Goal: Task Accomplishment & Management: Manage account settings

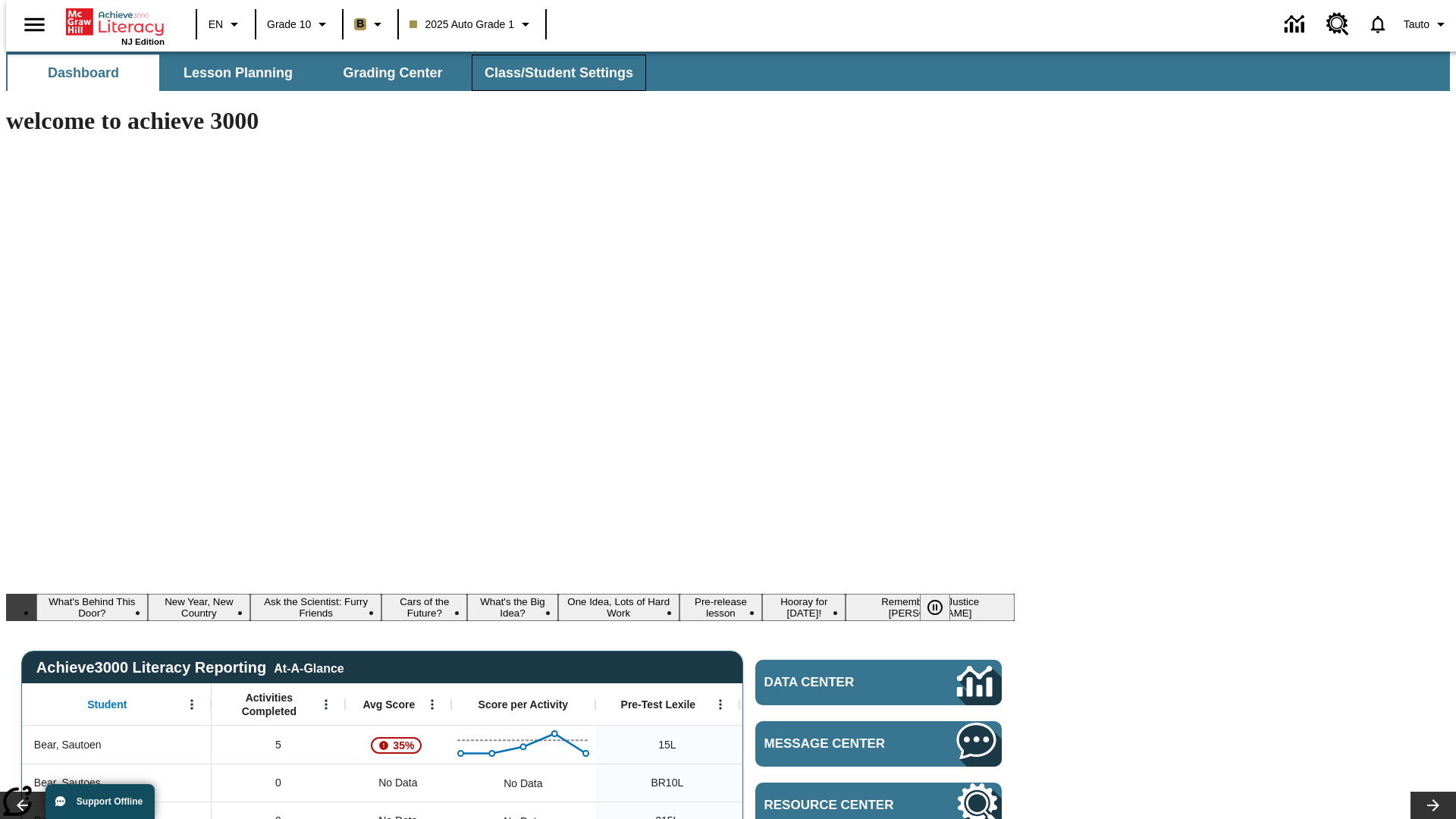
click at [551, 73] on span "Class/Student Settings" at bounding box center [558, 73] width 148 height 18
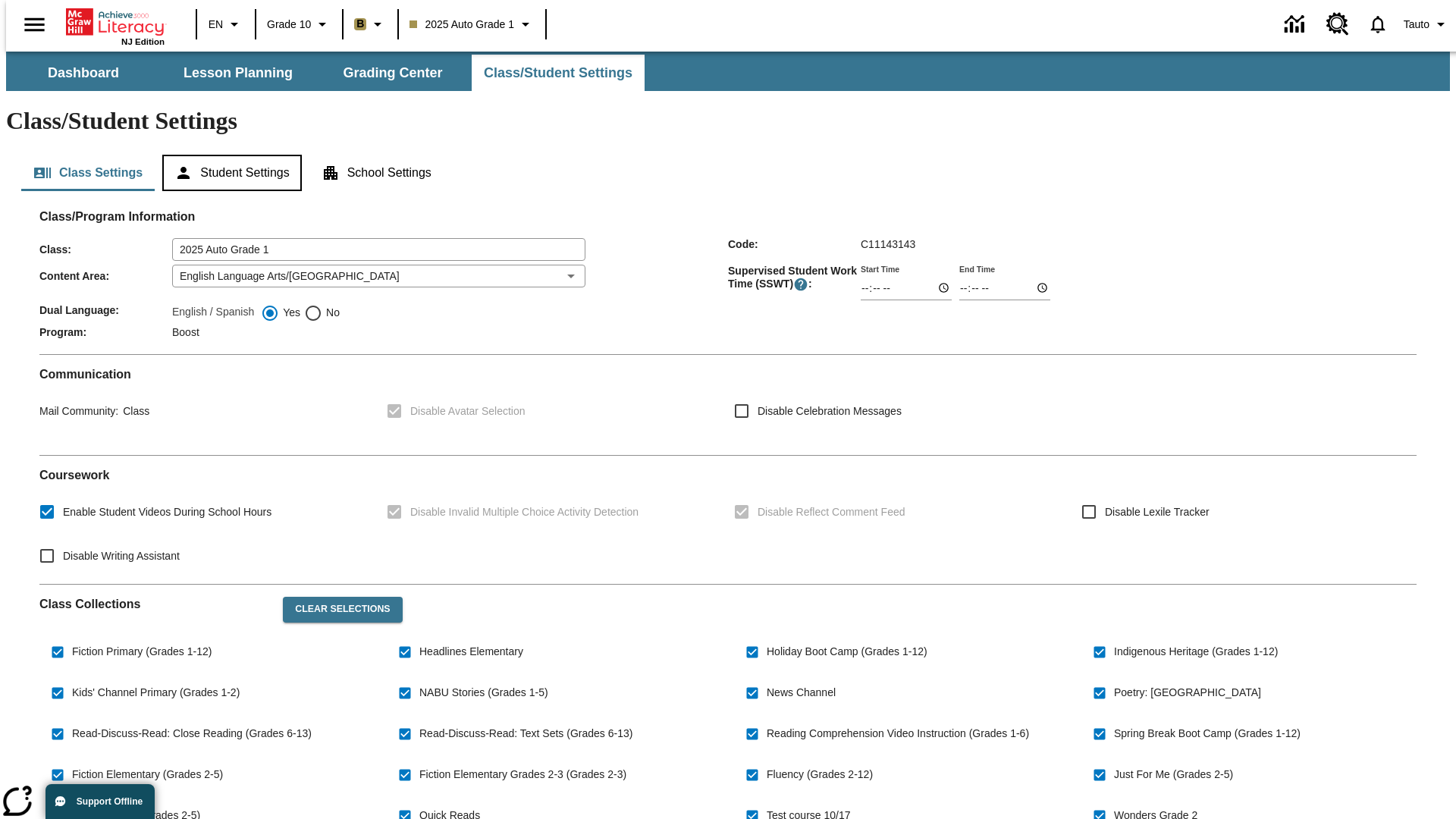
click at [228, 155] on button "Student Settings" at bounding box center [231, 173] width 139 height 37
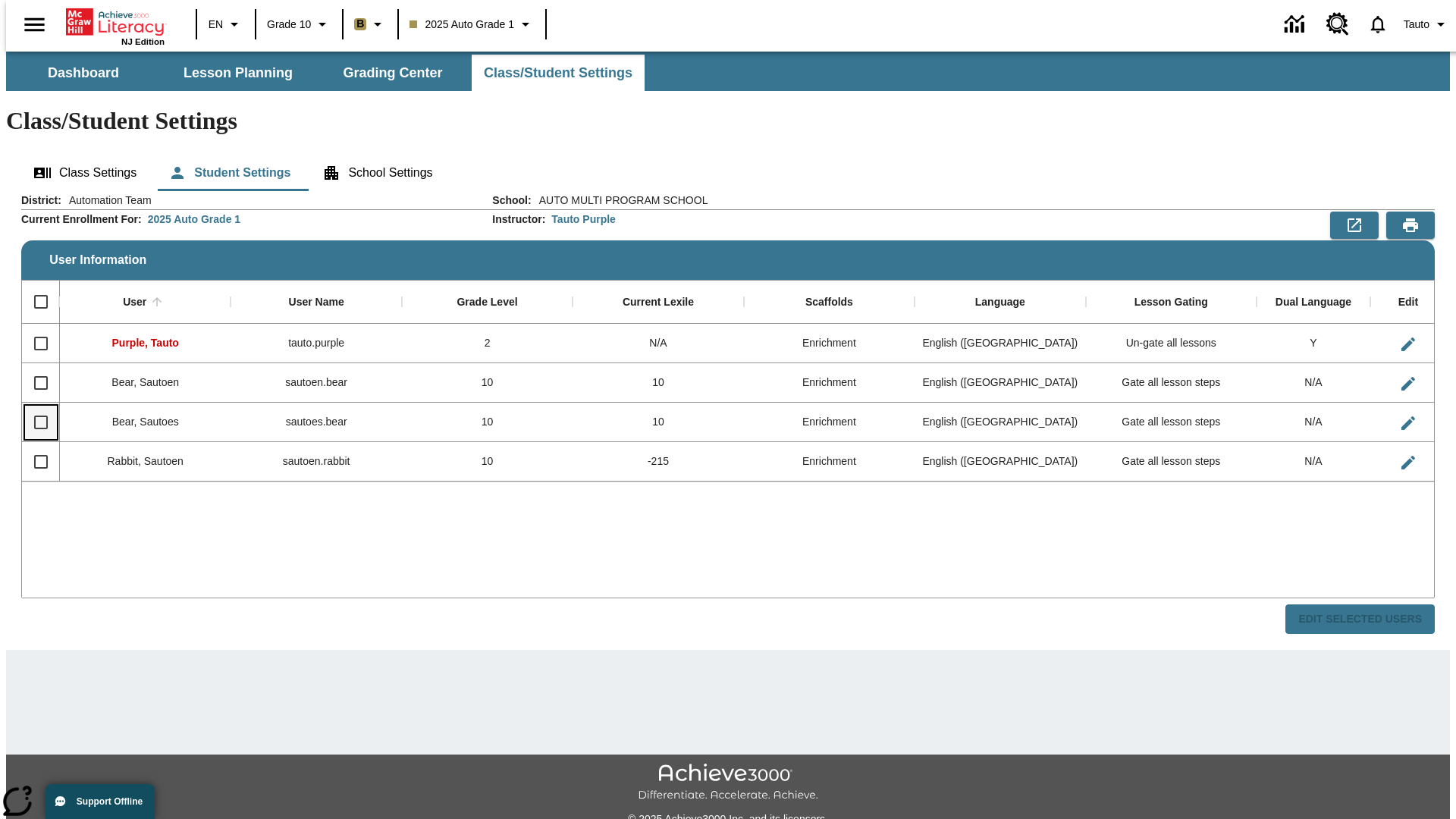
click at [34, 406] on input "Select row" at bounding box center [41, 422] width 32 height 32
checkbox input "true"
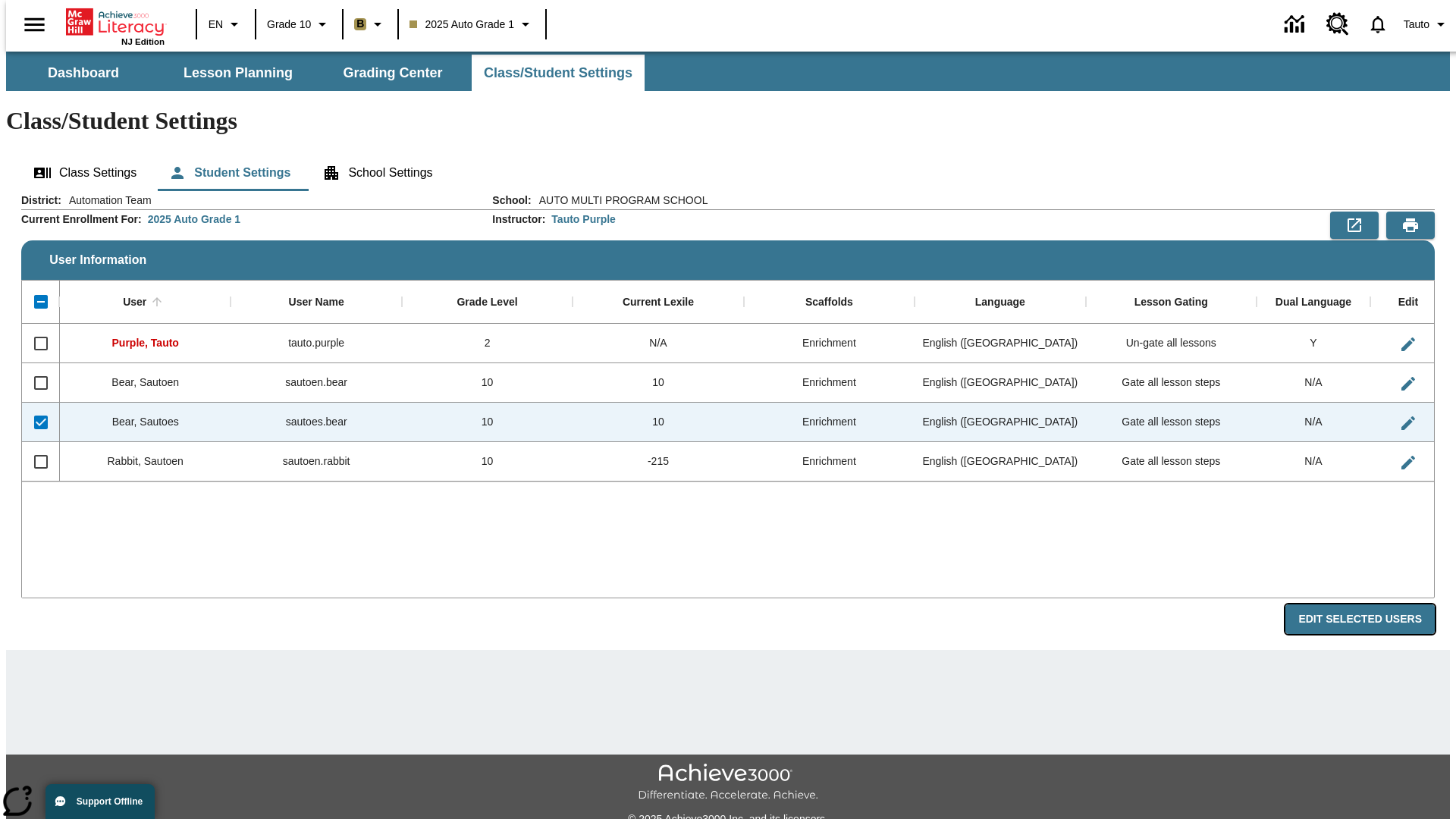
click at [1372, 604] on button "Edit Selected Users" at bounding box center [1360, 619] width 149 height 30
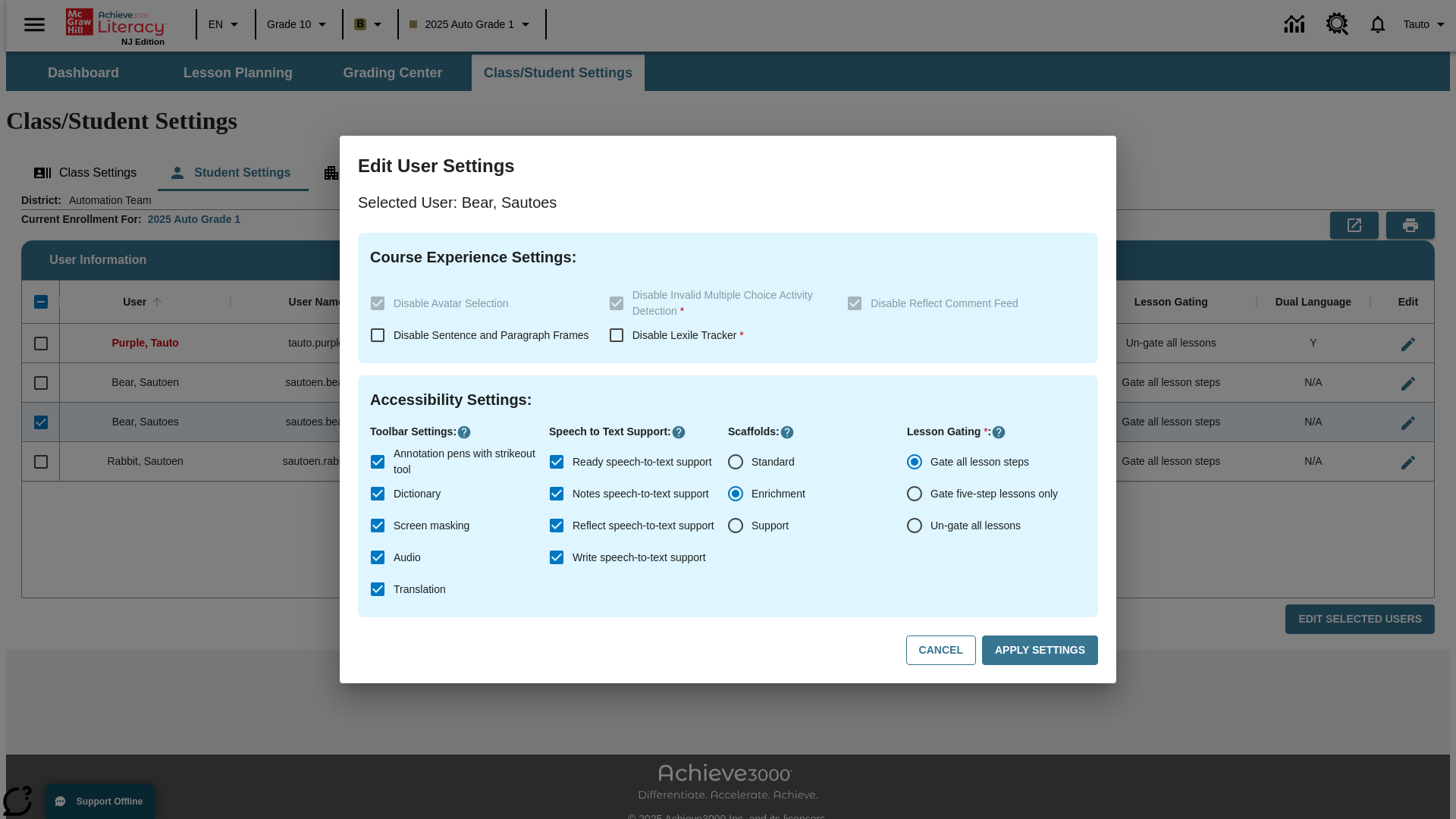
click at [915, 525] on input "Un-gate all lessons" at bounding box center [915, 525] width 32 height 32
radio input "true"
click at [1043, 651] on button "Apply Settings" at bounding box center [1040, 650] width 116 height 30
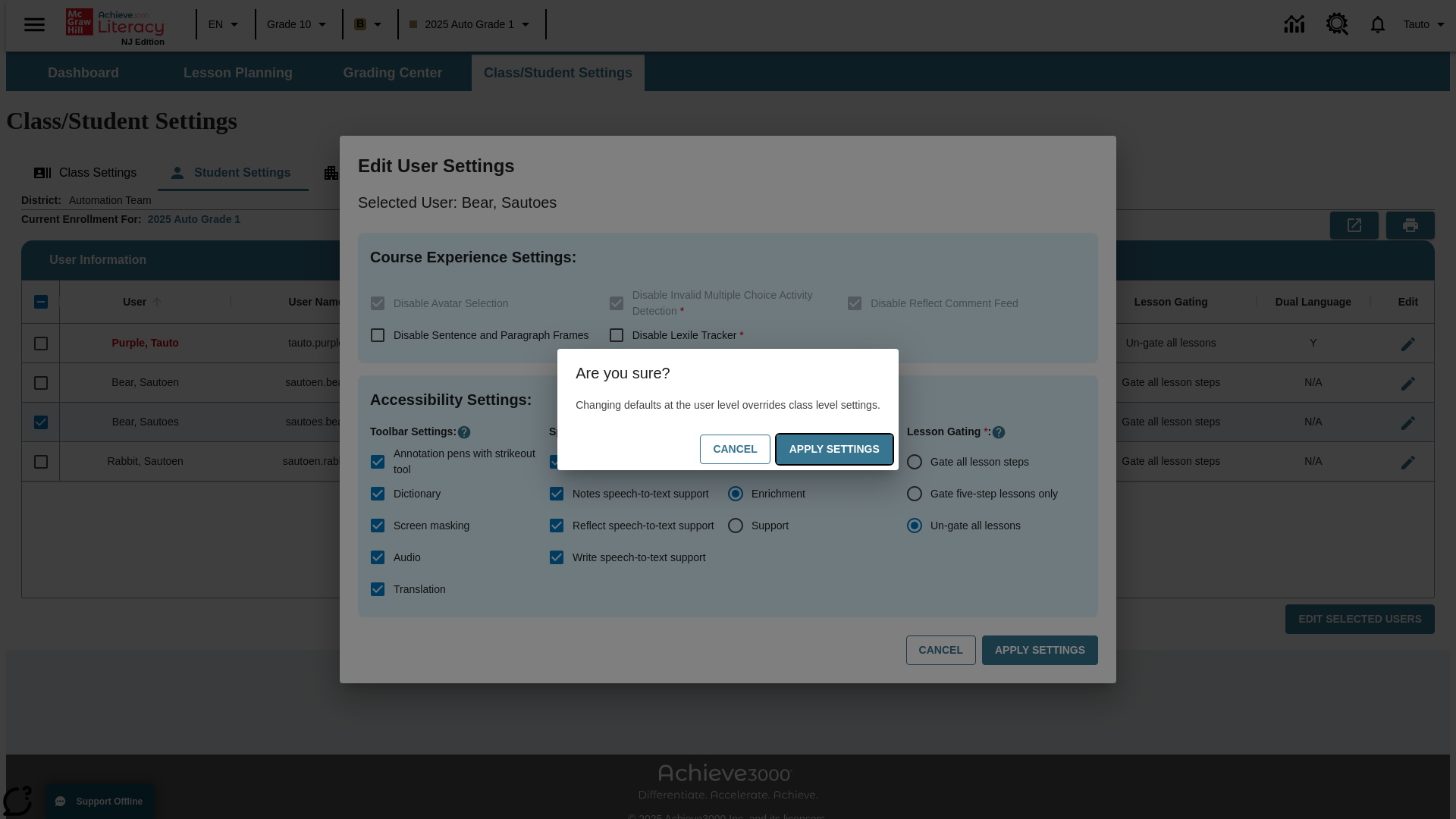
click at [849, 449] on button "Apply Settings" at bounding box center [835, 449] width 116 height 30
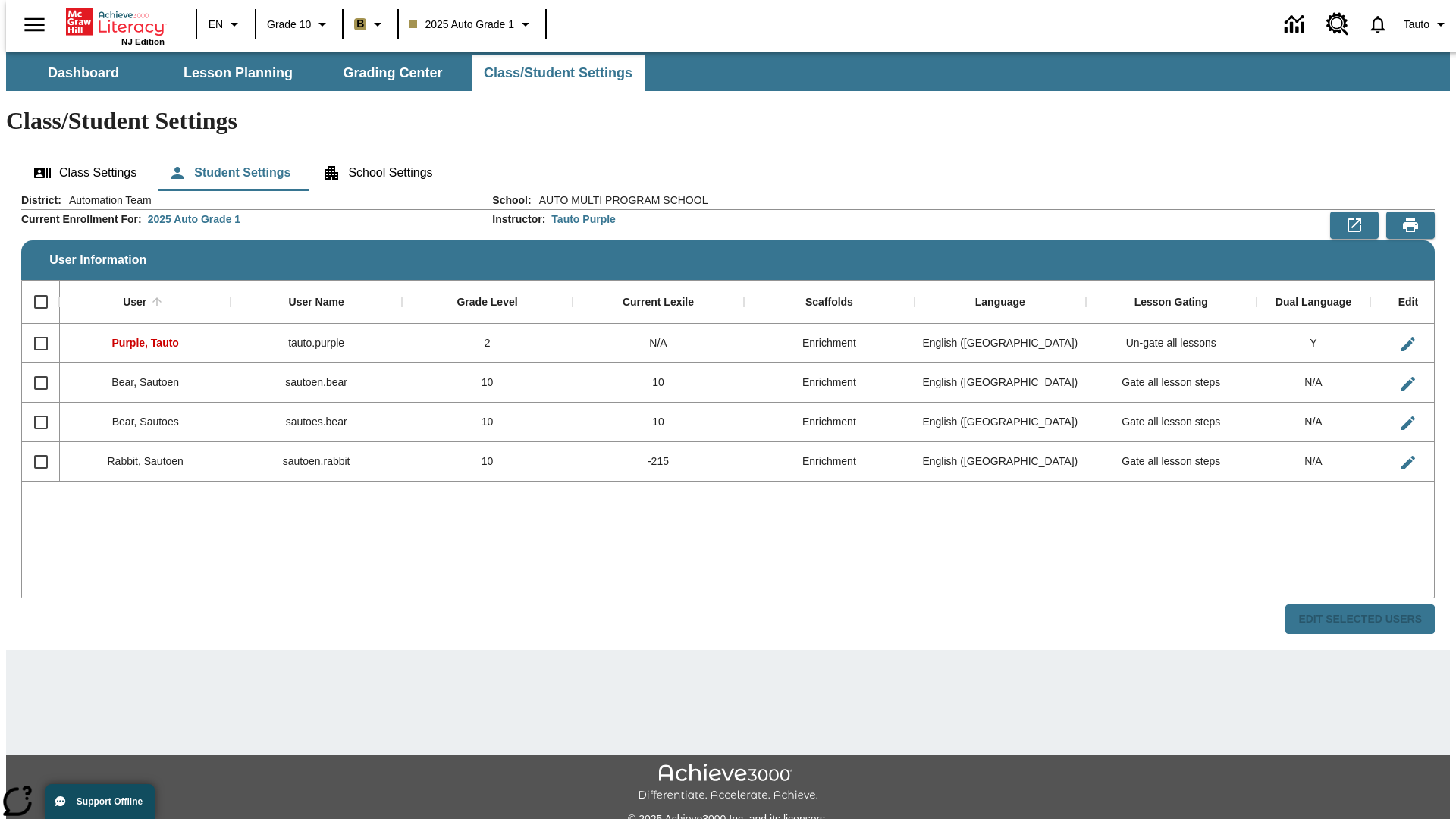
checkbox input "false"
click at [34, 406] on input "Select row" at bounding box center [41, 422] width 32 height 32
checkbox input "true"
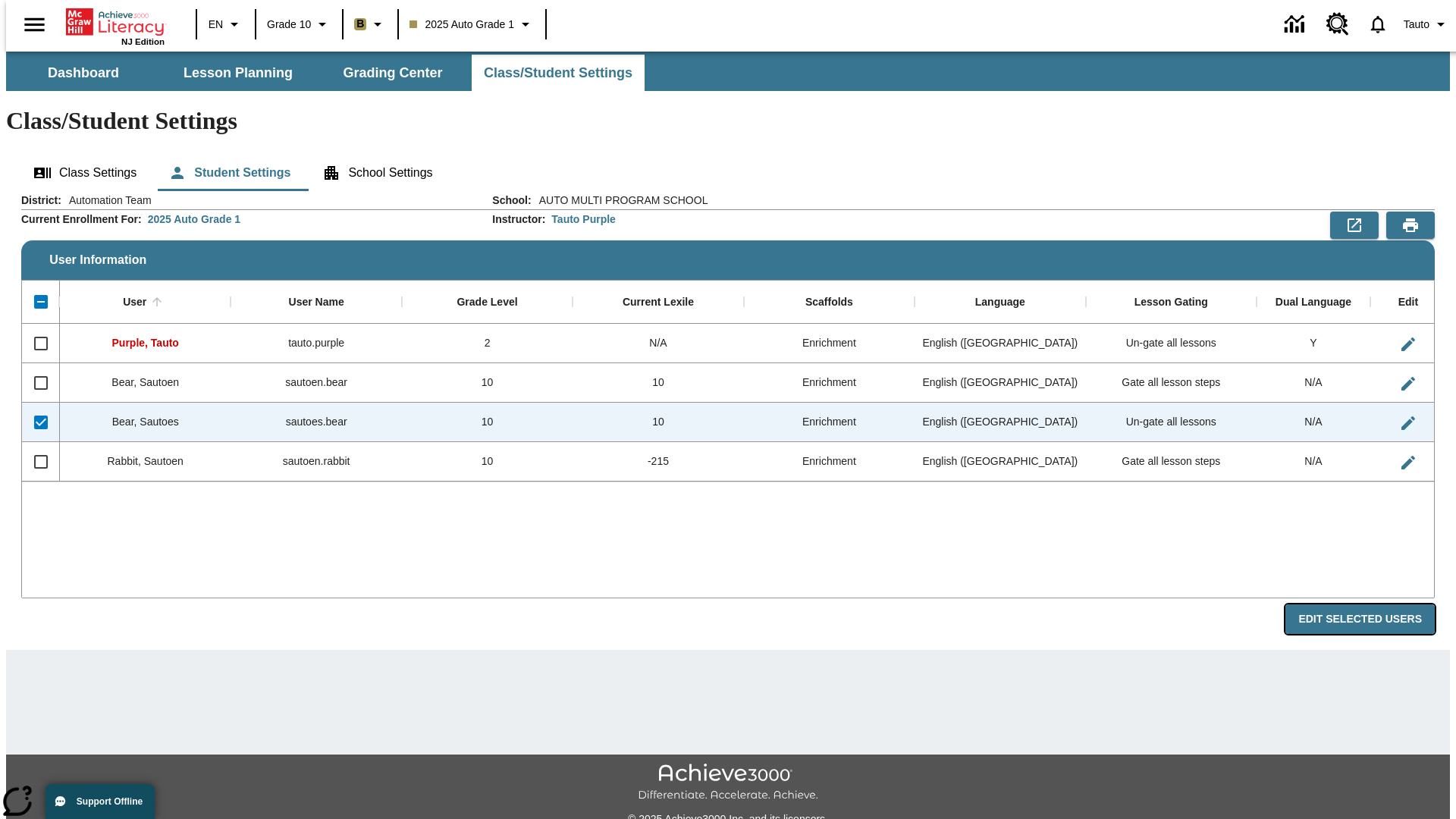
click at [1372, 604] on button "Edit Selected Users" at bounding box center [1360, 619] width 149 height 30
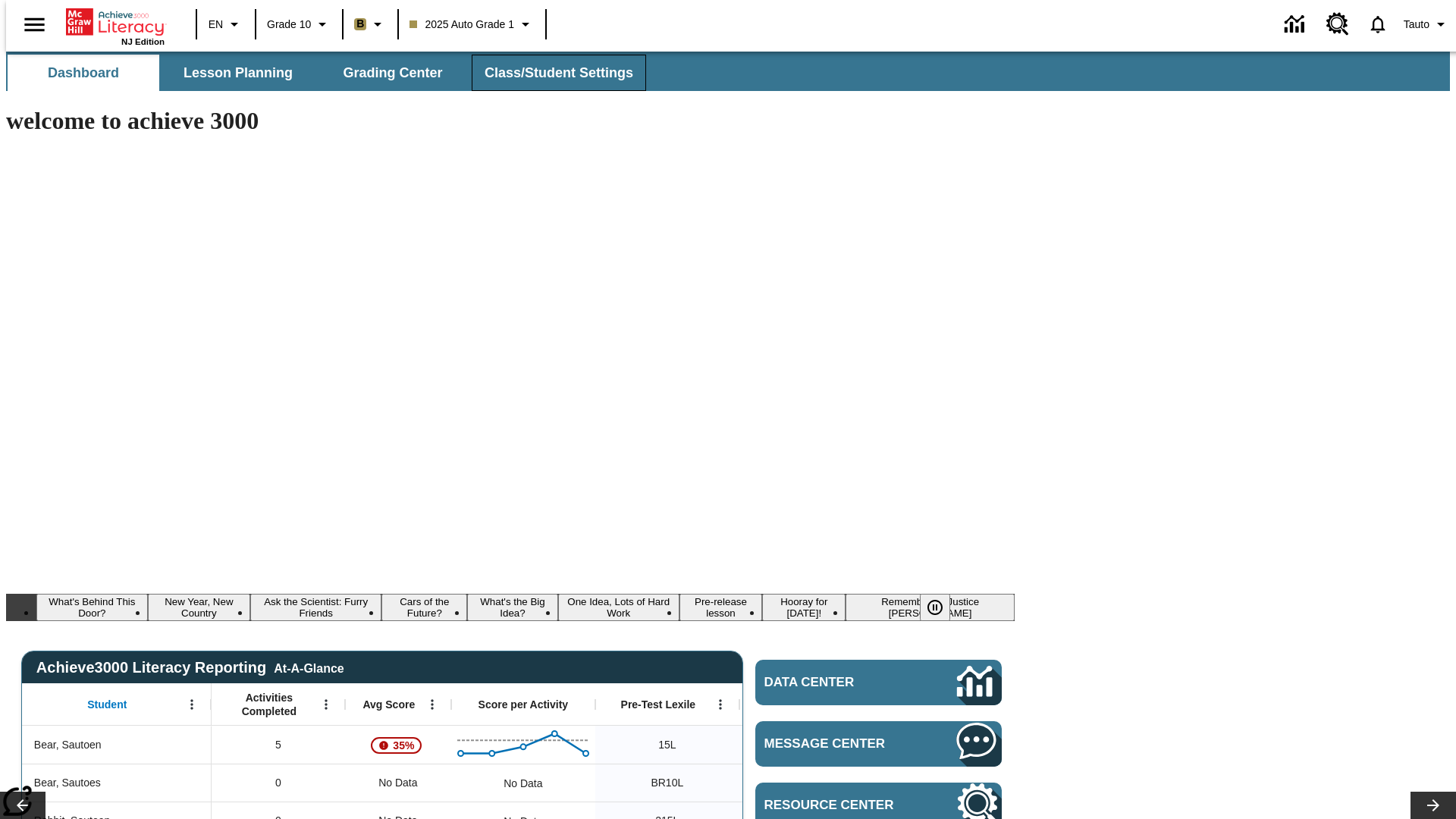
click at [551, 73] on span "Class/Student Settings" at bounding box center [558, 73] width 148 height 18
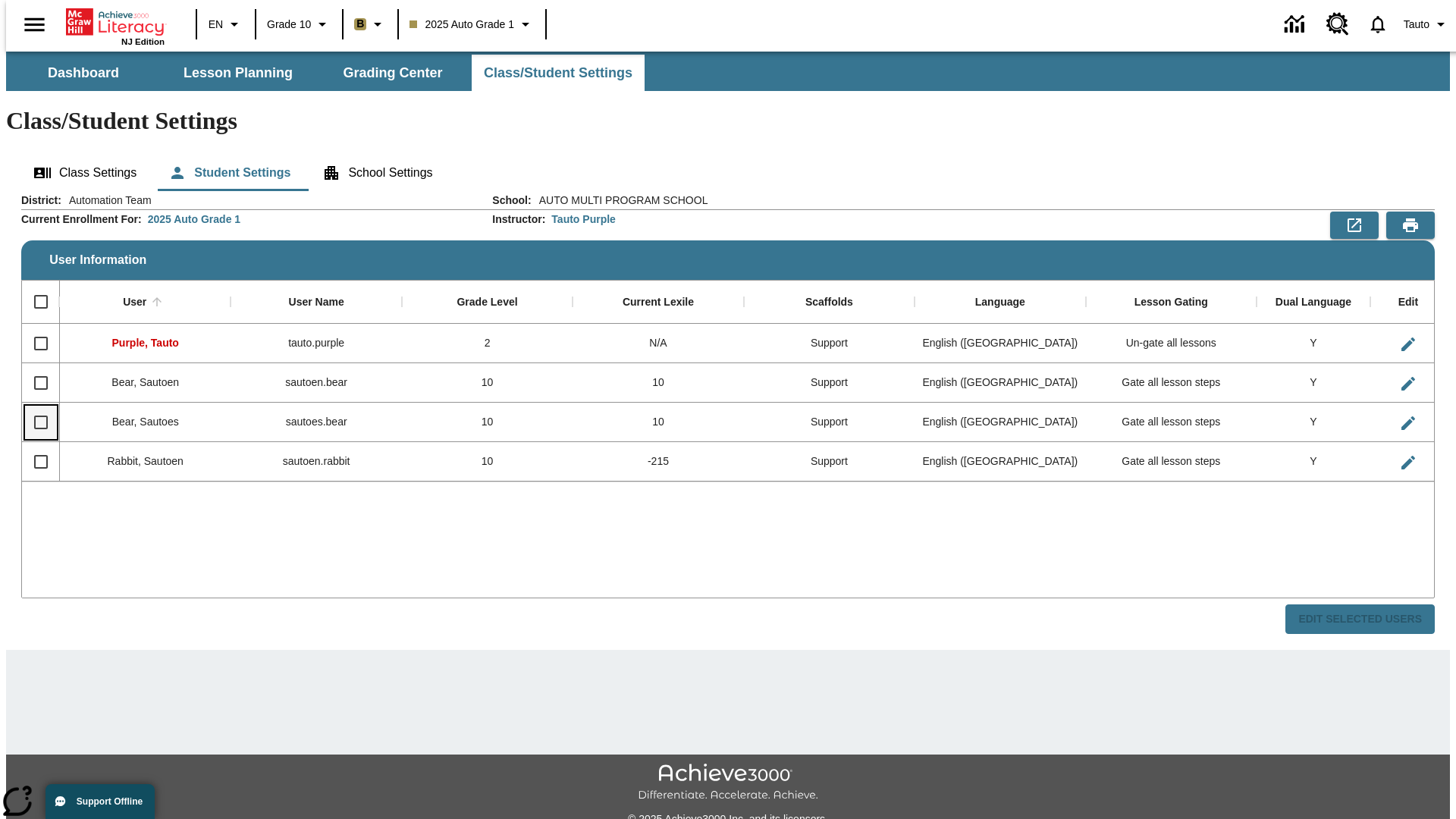
click at [34, 406] on input "Select row" at bounding box center [41, 422] width 32 height 32
checkbox input "true"
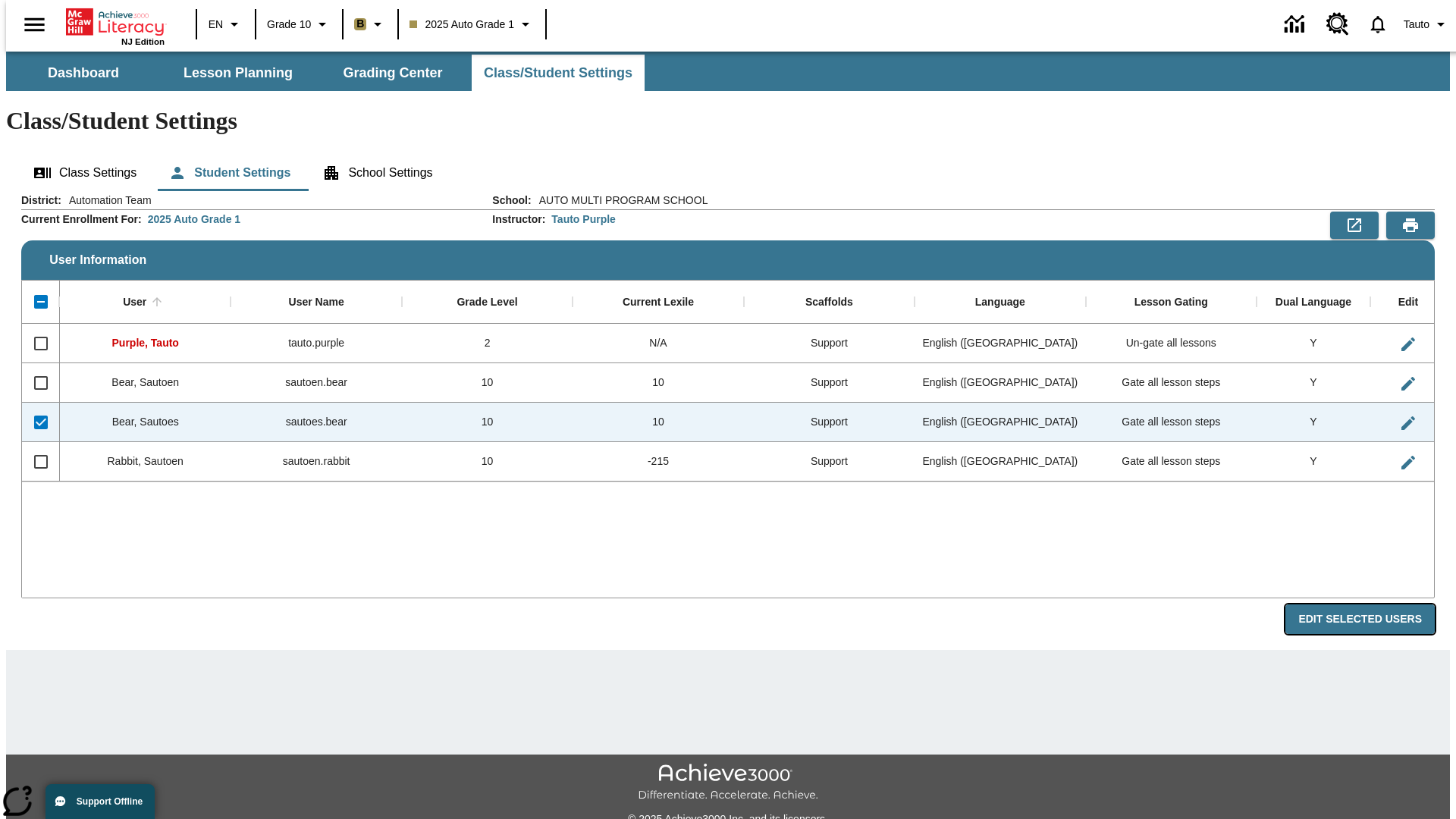
click at [1372, 604] on button "Edit Selected Users" at bounding box center [1360, 619] width 149 height 30
